Goal: Task Accomplishment & Management: Manage account settings

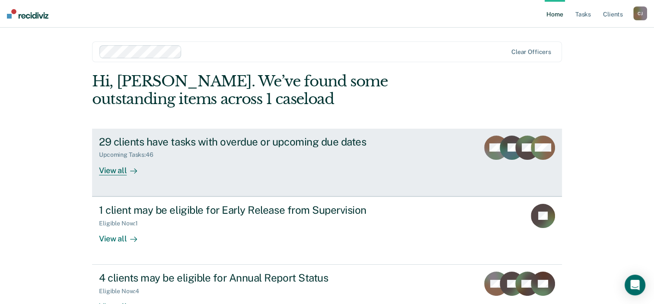
click at [118, 173] on div "View all" at bounding box center [123, 167] width 48 height 17
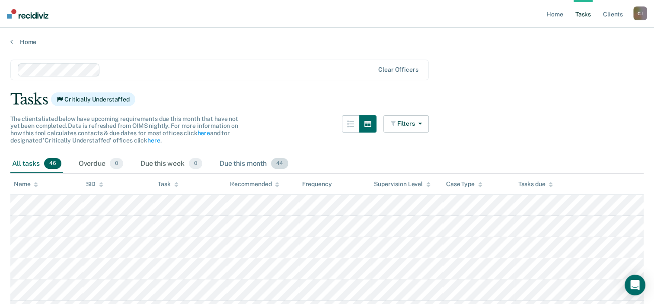
click at [265, 164] on div "Due this month 44" at bounding box center [254, 164] width 72 height 19
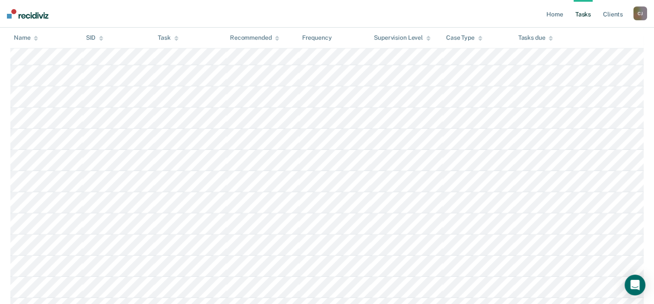
scroll to position [375, 0]
